Goal: Information Seeking & Learning: Learn about a topic

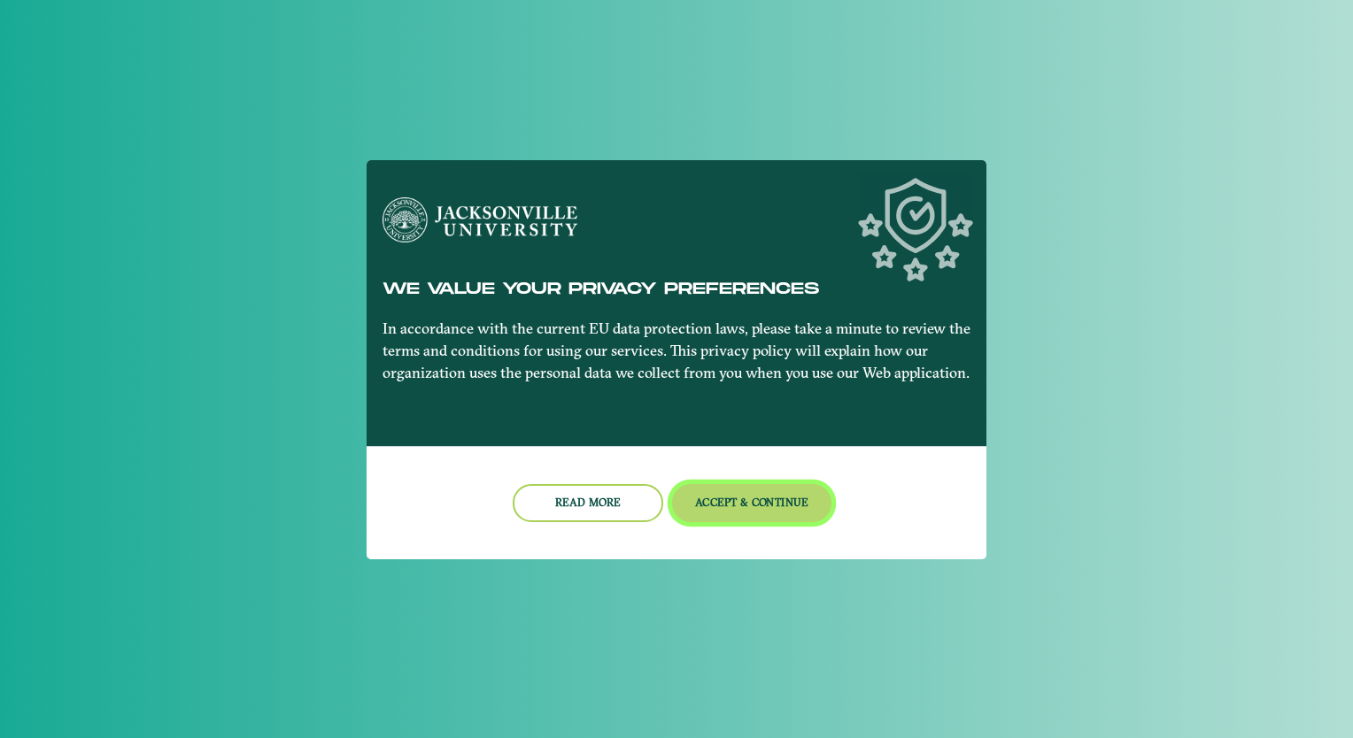
click at [731, 505] on button "Accept & Continue" at bounding box center [752, 503] width 160 height 38
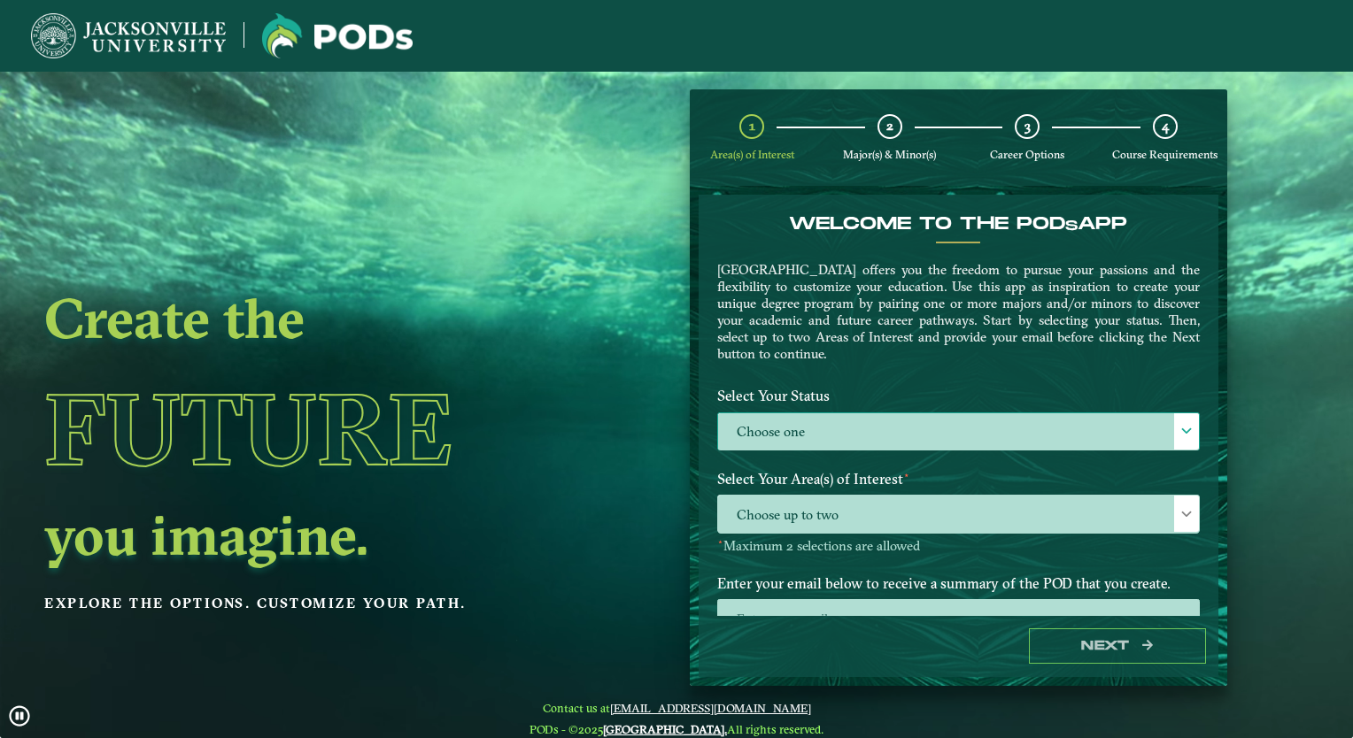
click at [837, 425] on label "Choose one" at bounding box center [958, 432] width 481 height 38
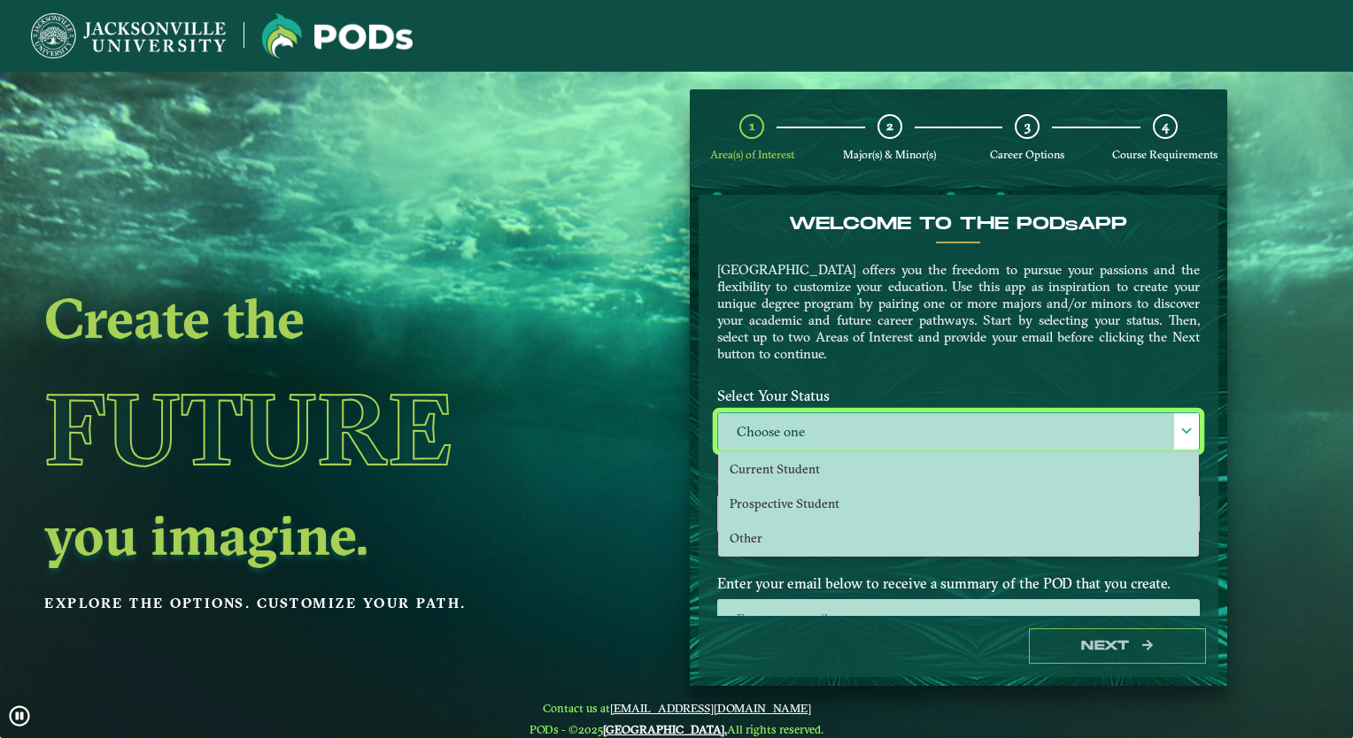
scroll to position [9, 77]
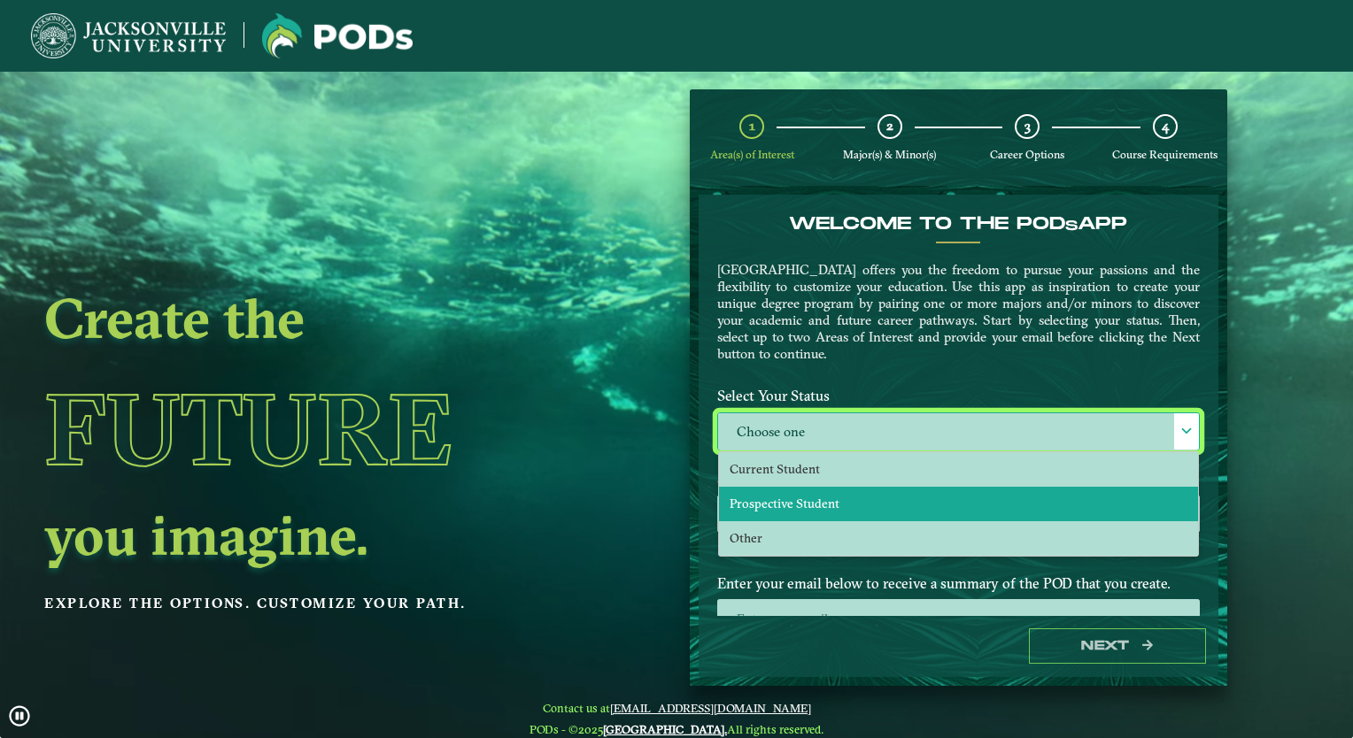
click at [833, 504] on span "Prospective Student" at bounding box center [784, 504] width 110 height 16
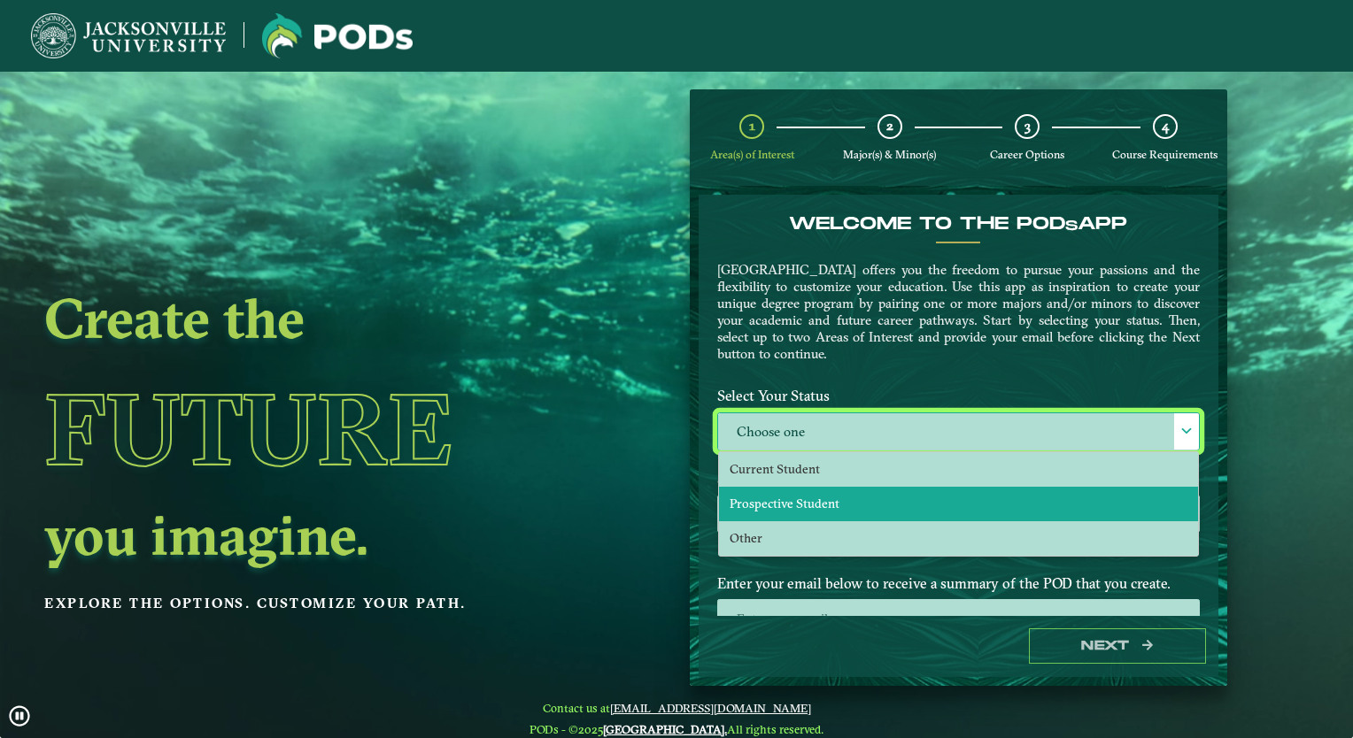
select select "[object Object]"
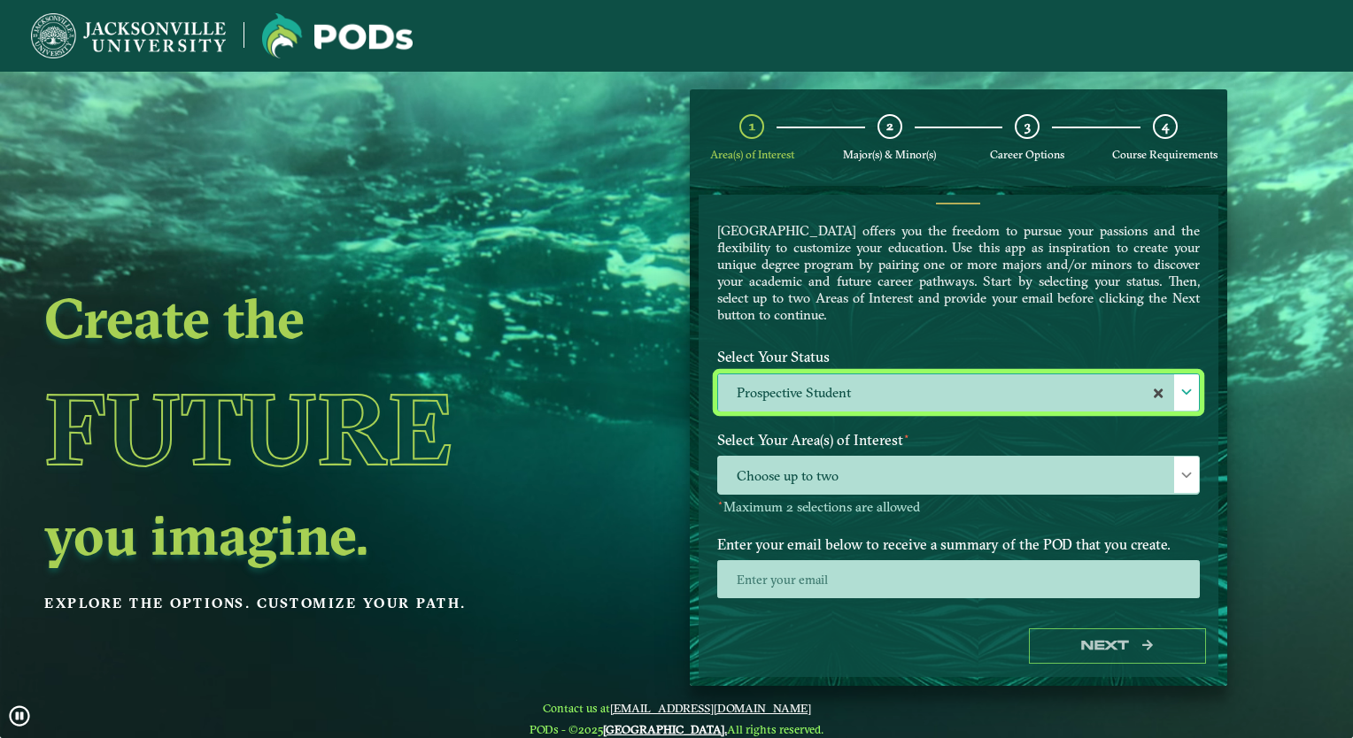
scroll to position [60, 0]
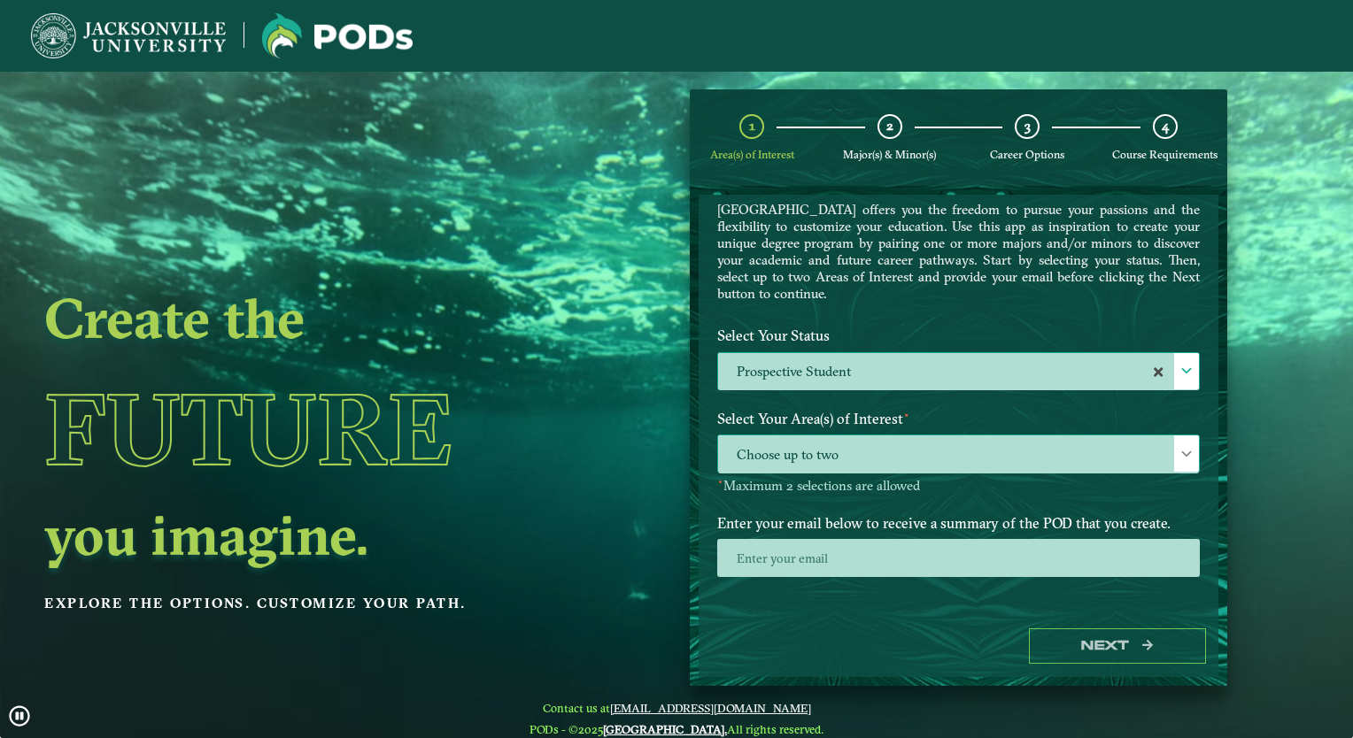
click at [859, 452] on span "Choose up to two" at bounding box center [958, 455] width 481 height 38
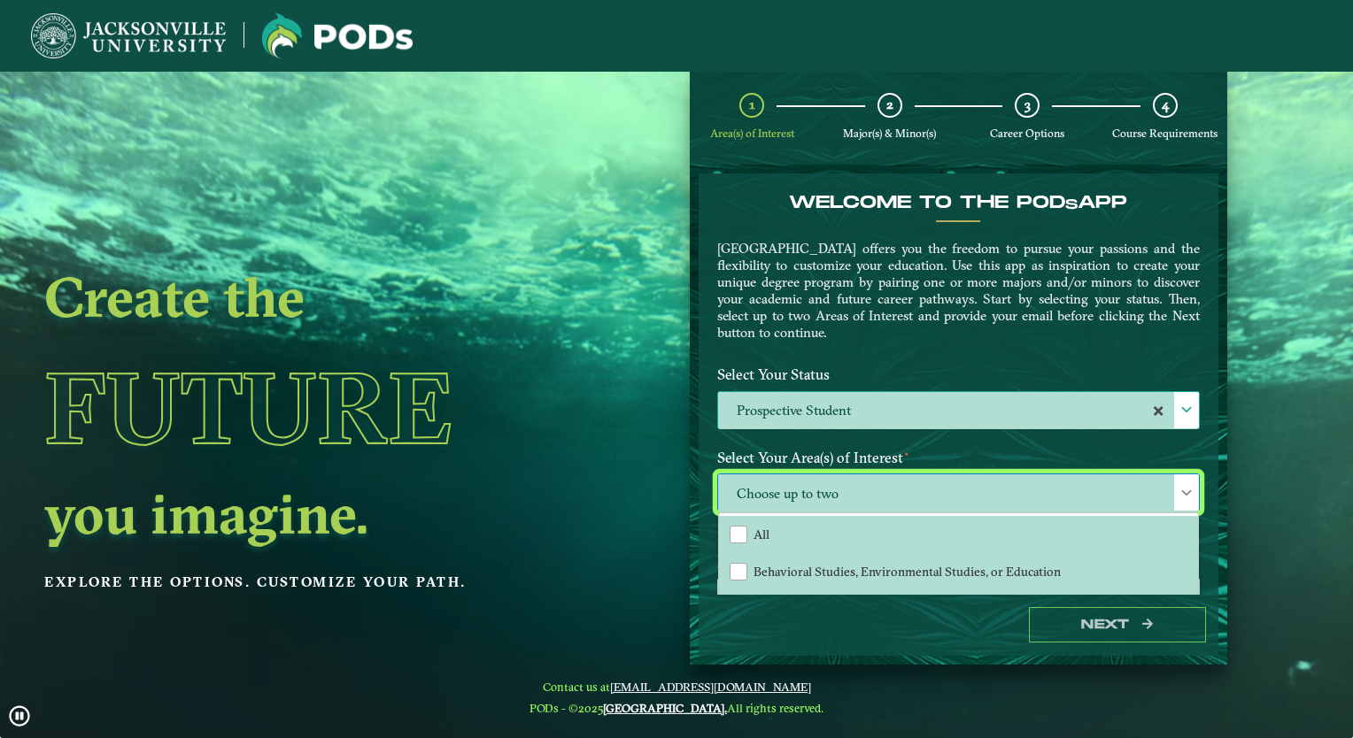
scroll to position [0, 0]
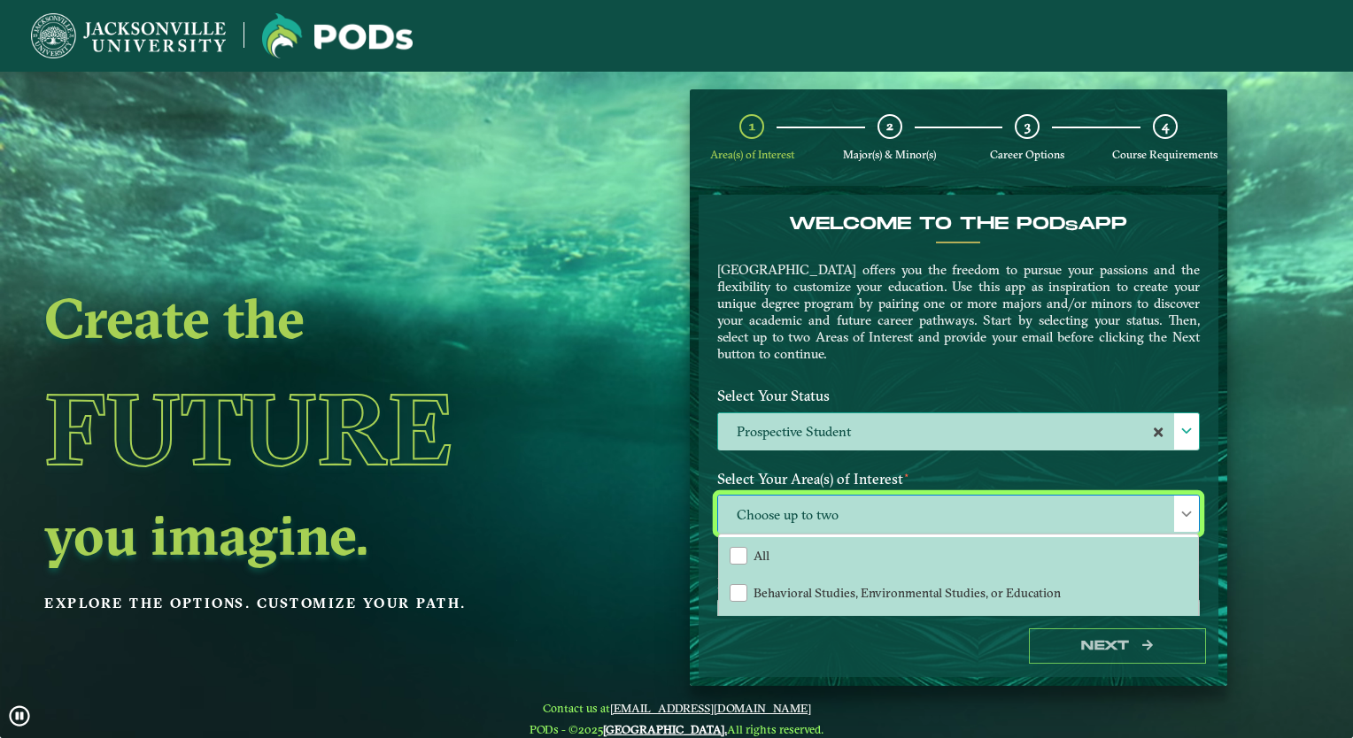
click at [853, 146] on div "1 Area(s) of Interest 2 Major(s) & Minor(s) 3 Career Options 4 Course Requireme…" at bounding box center [958, 137] width 537 height 97
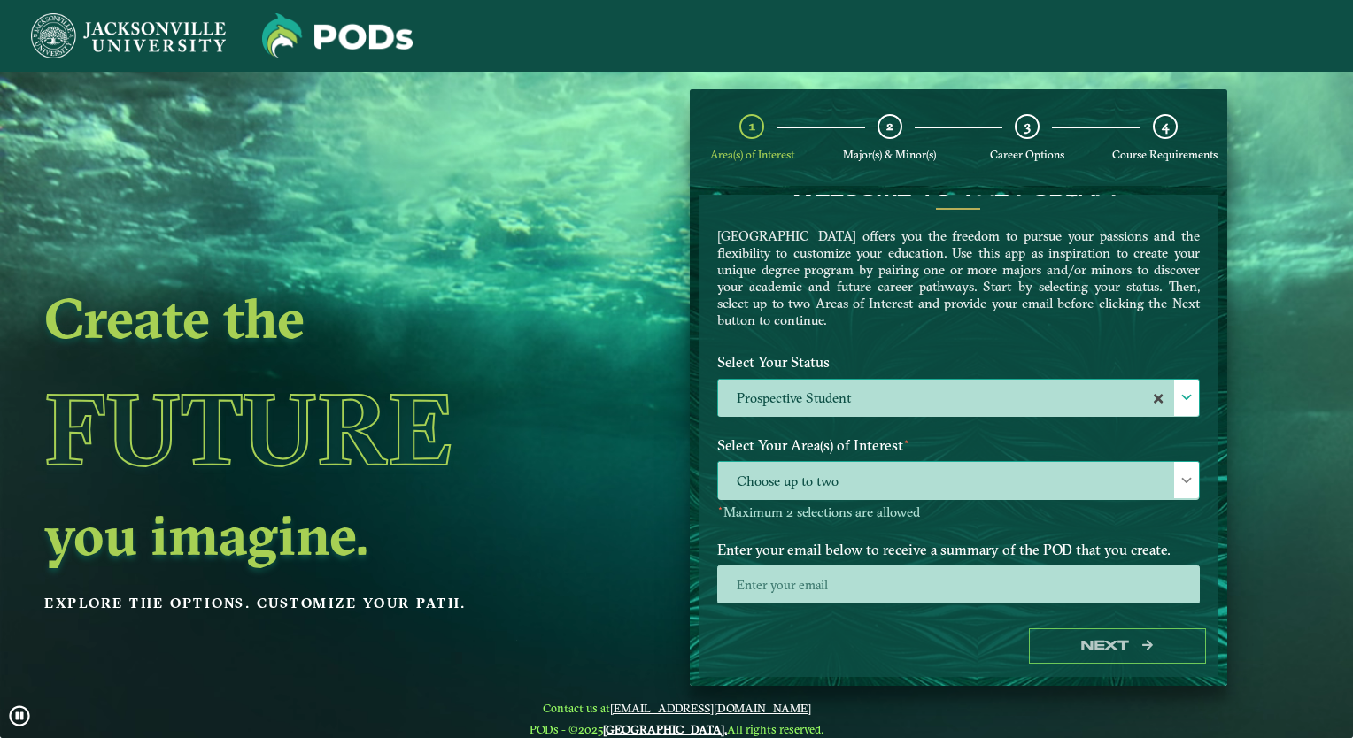
scroll to position [60, 0]
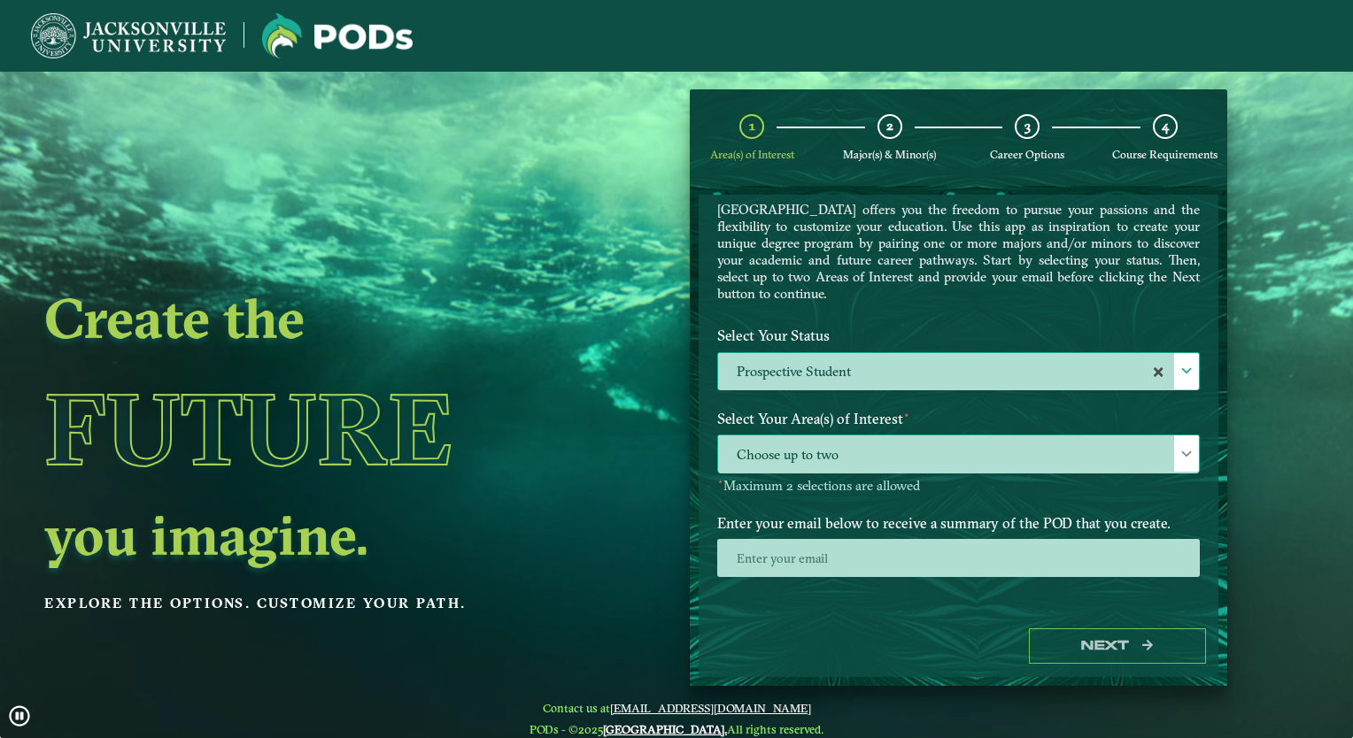
click at [869, 454] on span "Choose up to two" at bounding box center [958, 455] width 481 height 38
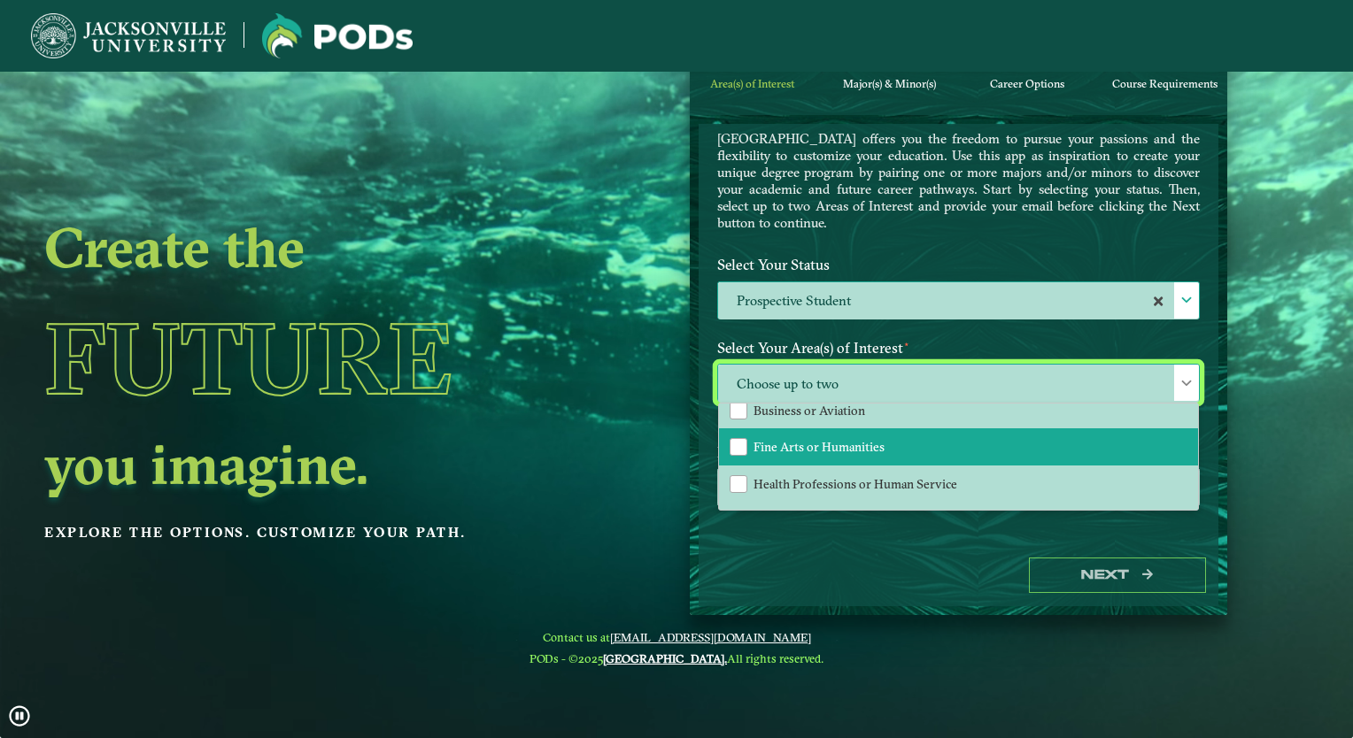
scroll to position [118, 0]
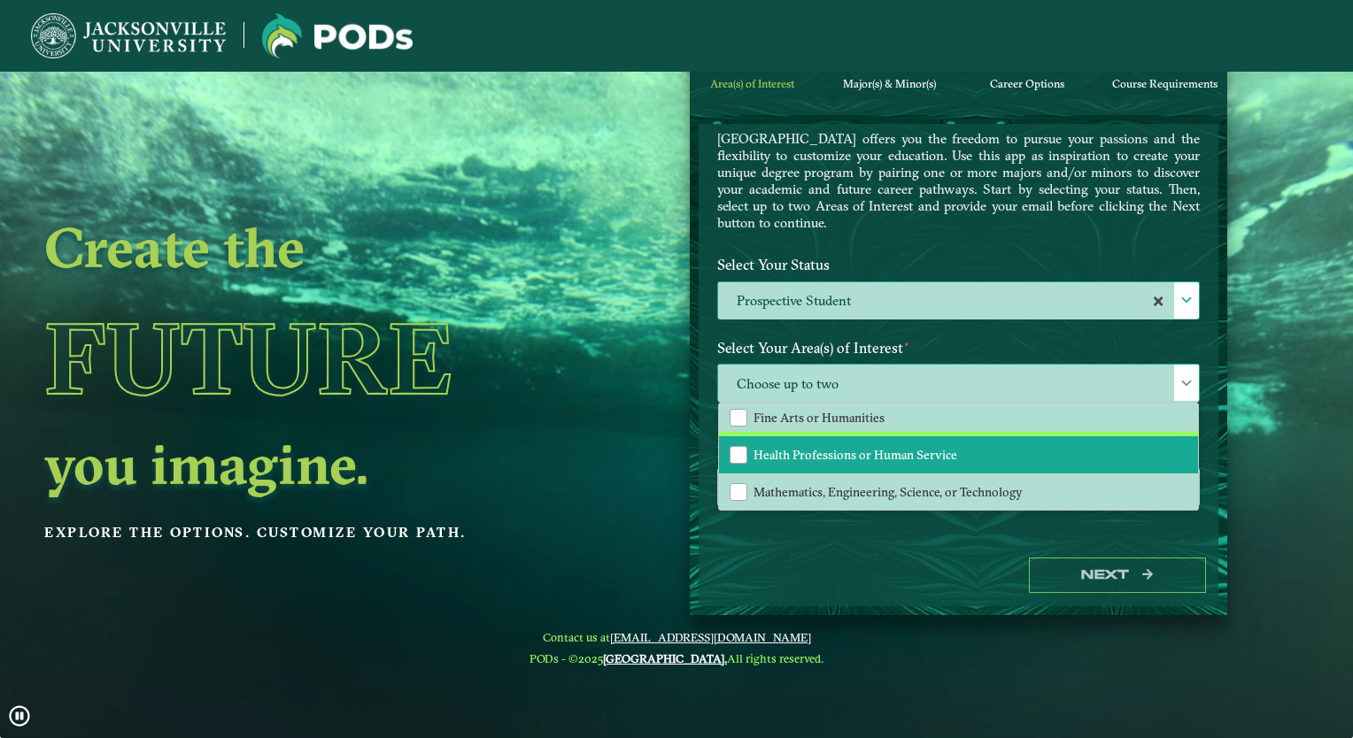
click at [866, 455] on li "Health Professions or Human Service" at bounding box center [958, 454] width 479 height 37
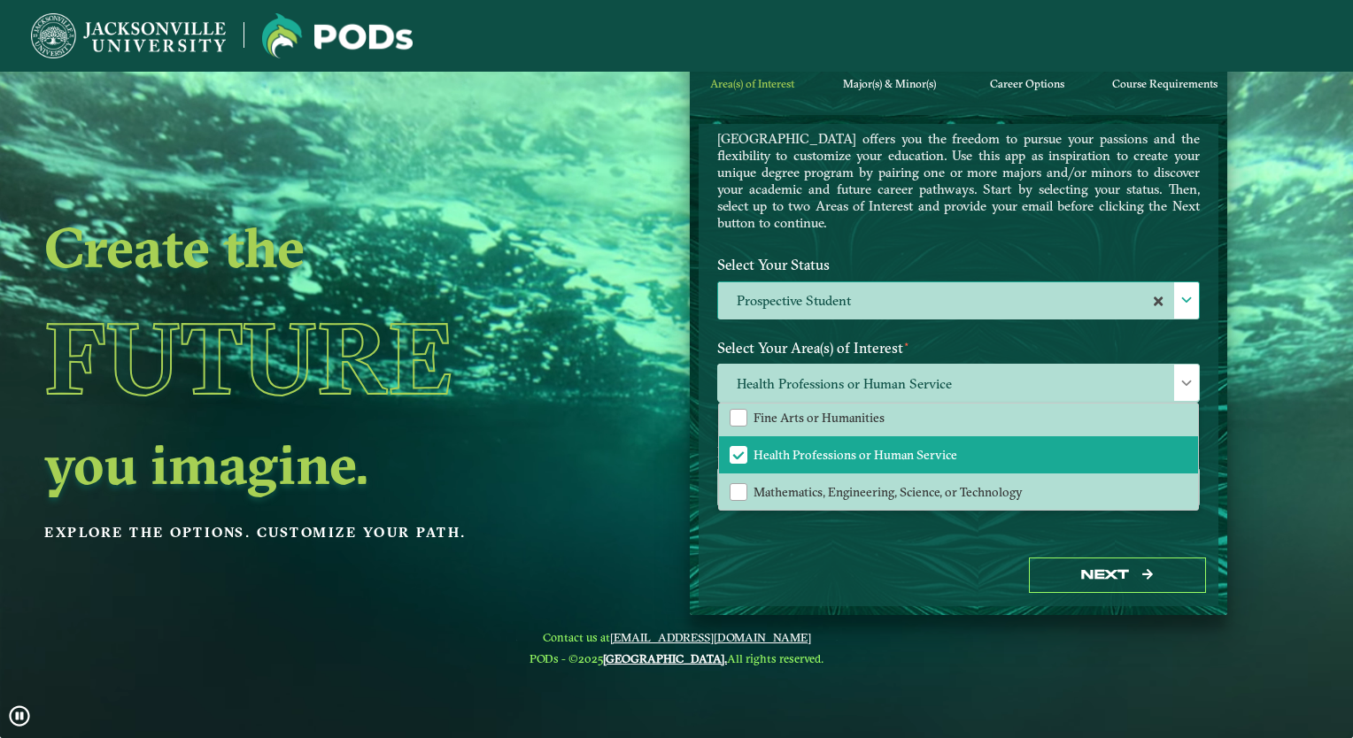
click at [901, 540] on div "Welcome to the POD s app [GEOGRAPHIC_DATA] offers you the freedom to pursue you…" at bounding box center [958, 334] width 520 height 420
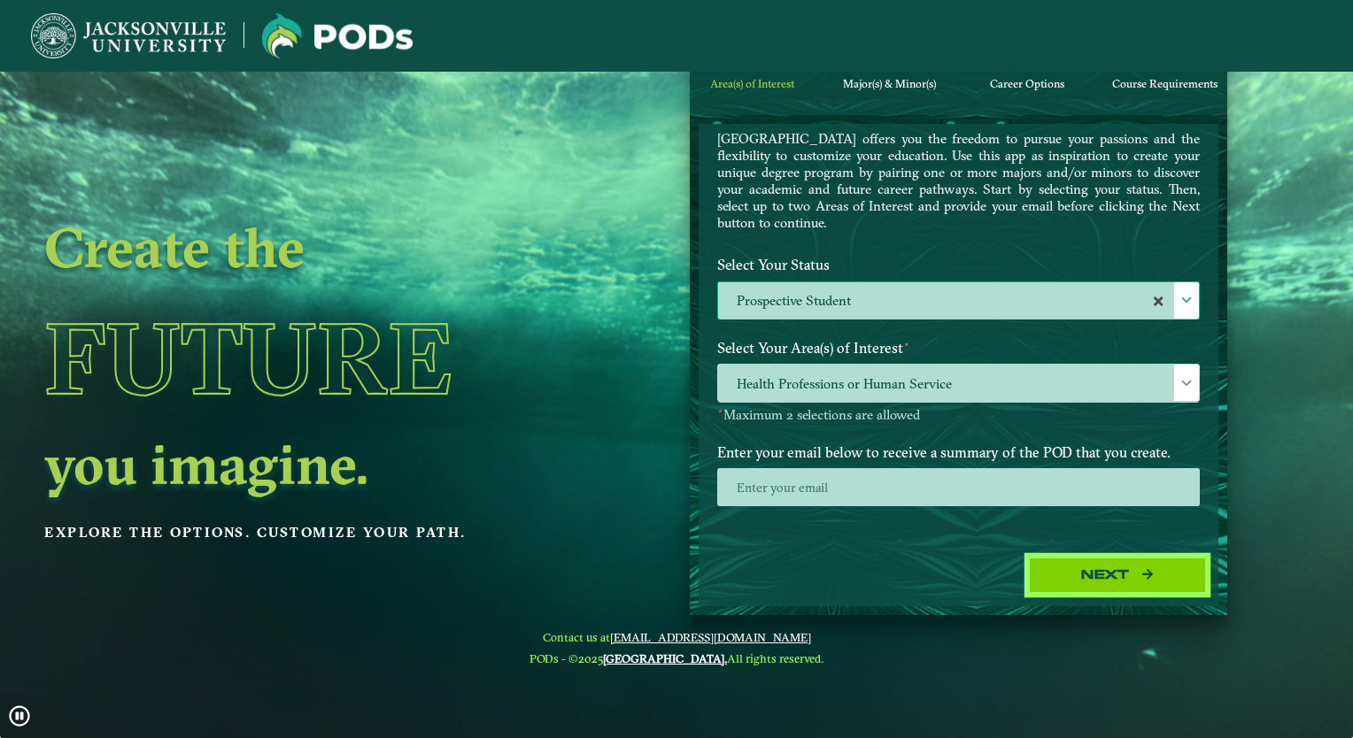
click at [1075, 581] on button "Next" at bounding box center [1117, 576] width 177 height 36
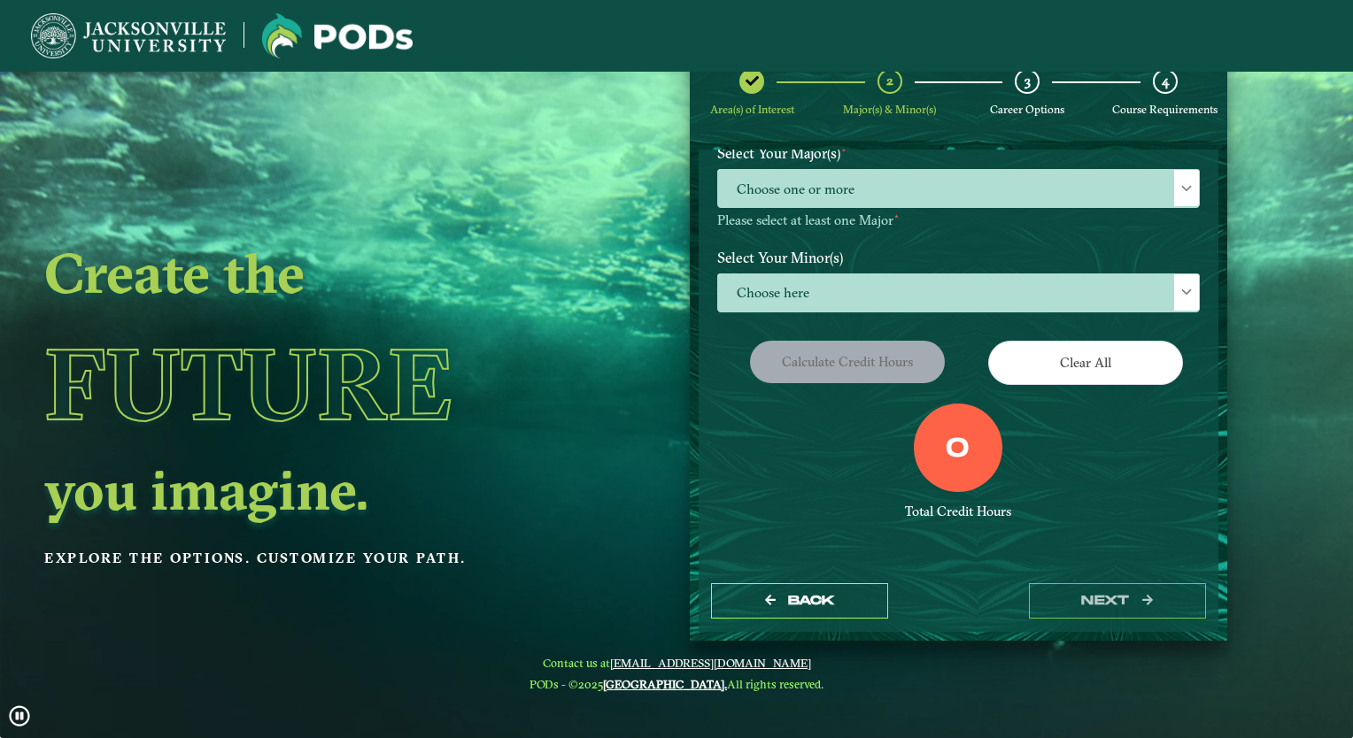
scroll to position [0, 0]
